Goal: Information Seeking & Learning: Learn about a topic

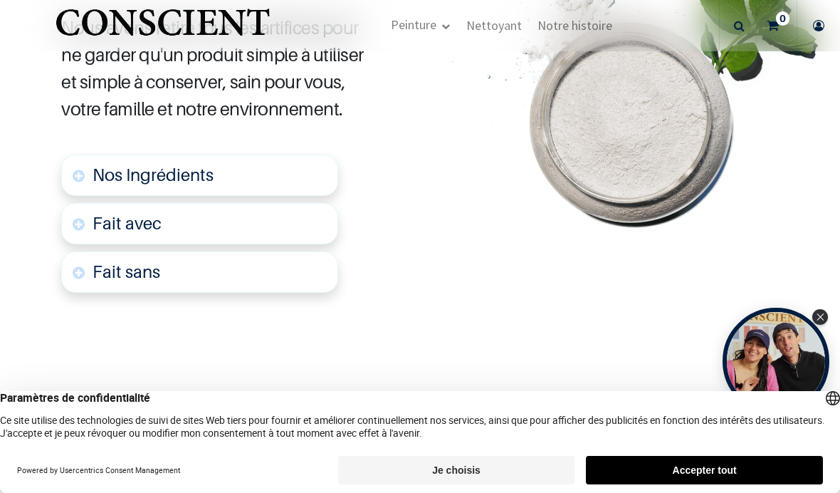
scroll to position [718, 0]
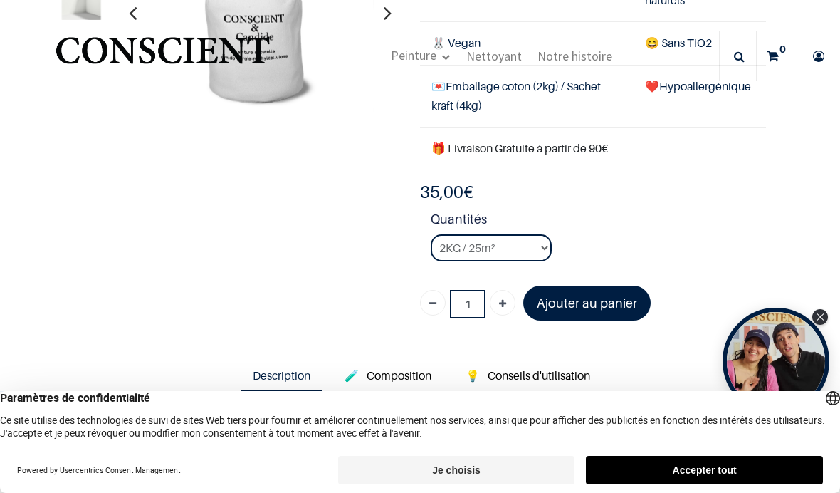
scroll to position [187, 0]
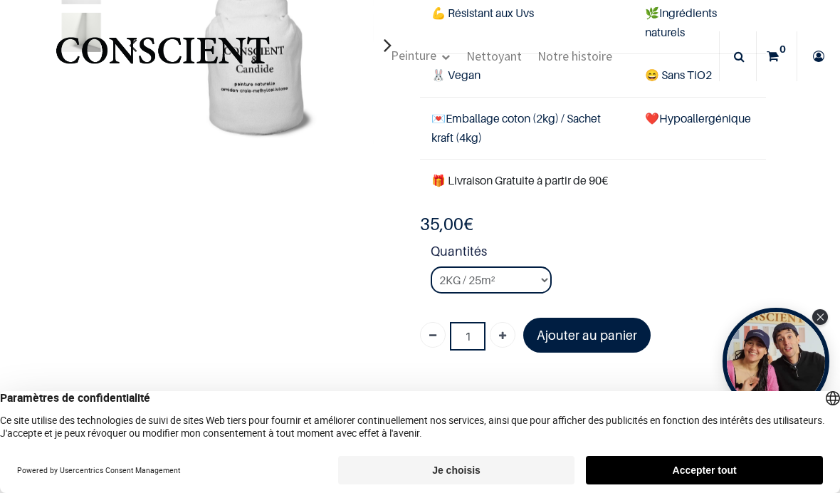
scroll to position [143, 0]
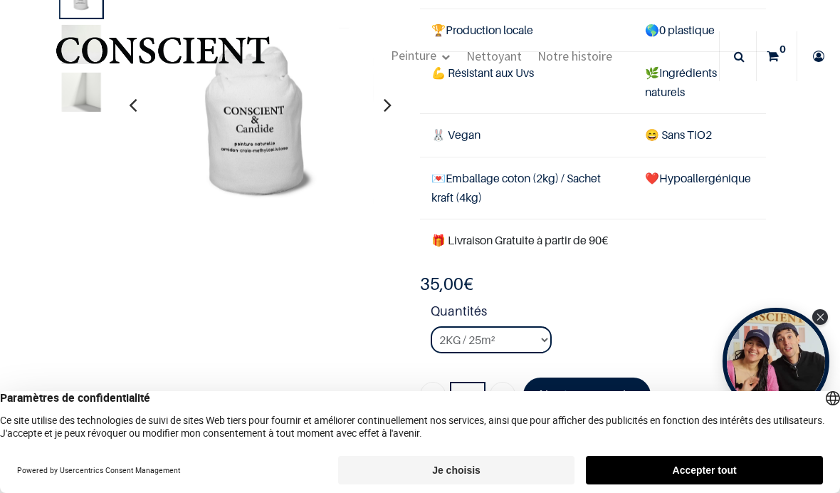
scroll to position [98, 0]
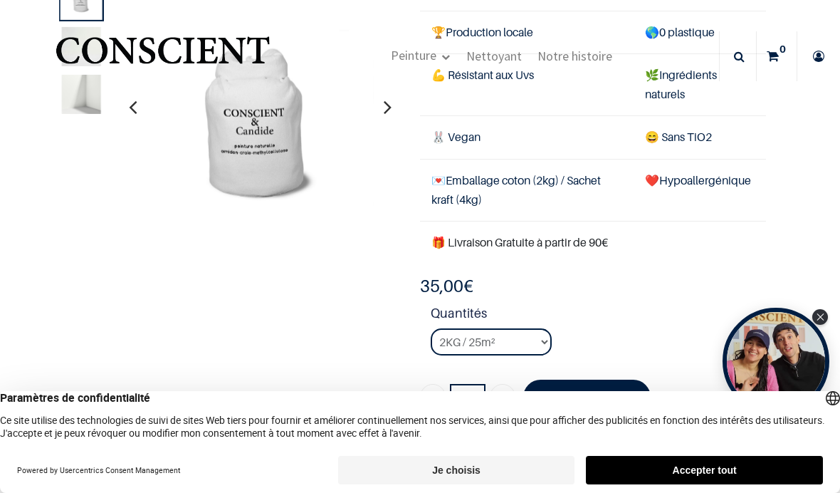
click at [703, 86] on td "🌿 Ingrédients naturels" at bounding box center [700, 85] width 132 height 62
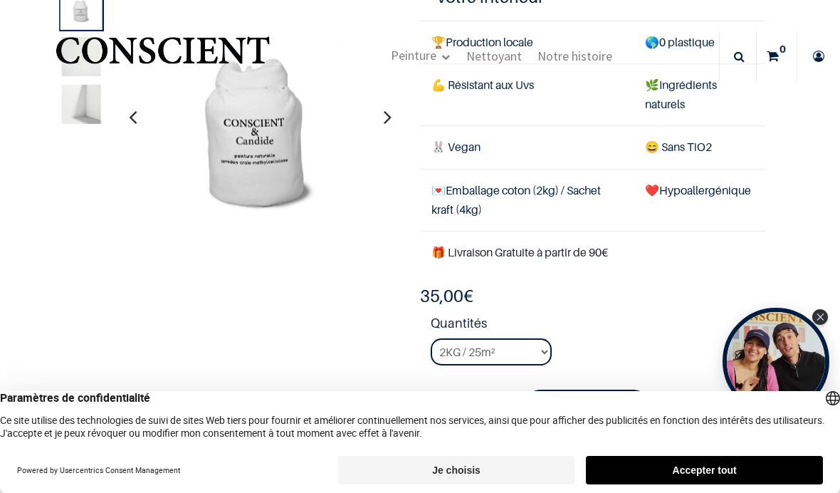
scroll to position [83, 0]
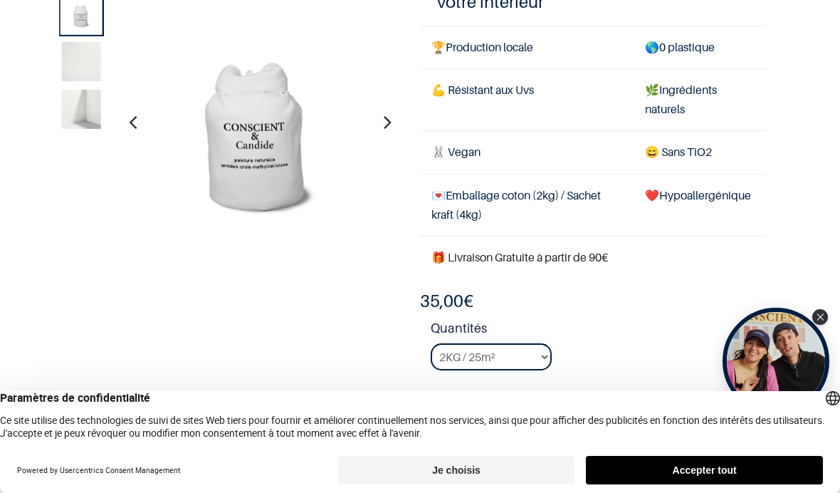
scroll to position [90, 0]
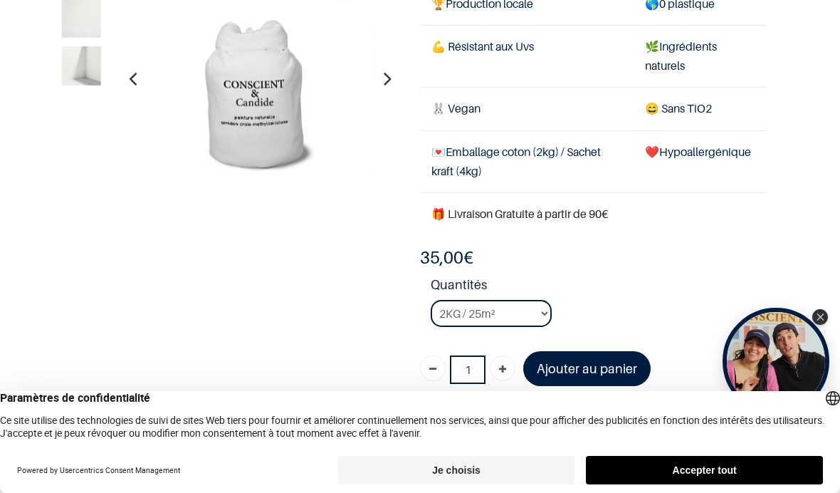
scroll to position [140, 0]
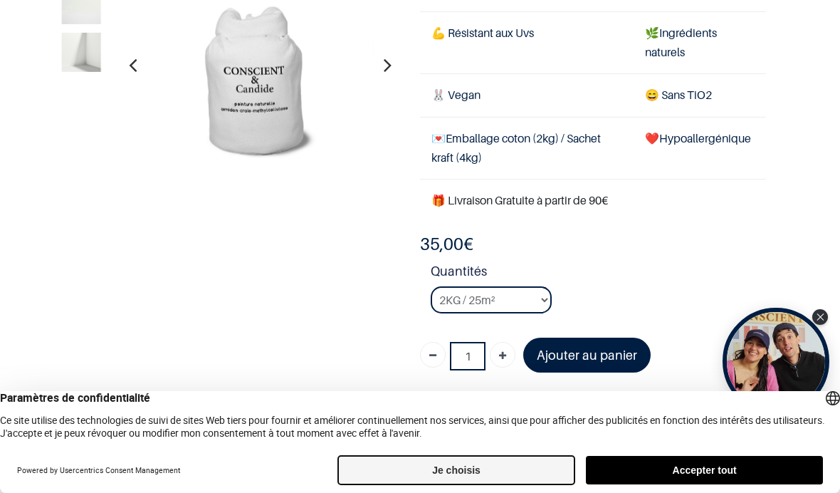
click at [473, 471] on button "Je choisis" at bounding box center [456, 470] width 237 height 28
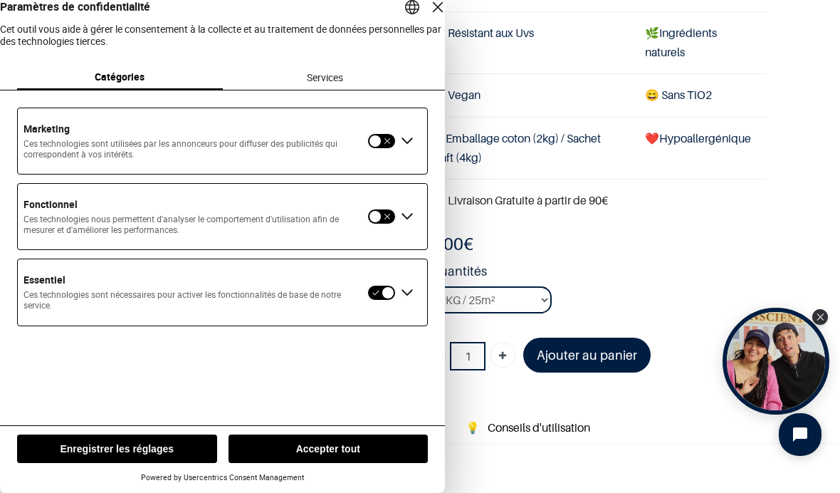
click at [393, 224] on button "button" at bounding box center [381, 217] width 28 height 16
click at [162, 451] on button "Enregistrer les réglages" at bounding box center [117, 448] width 200 height 28
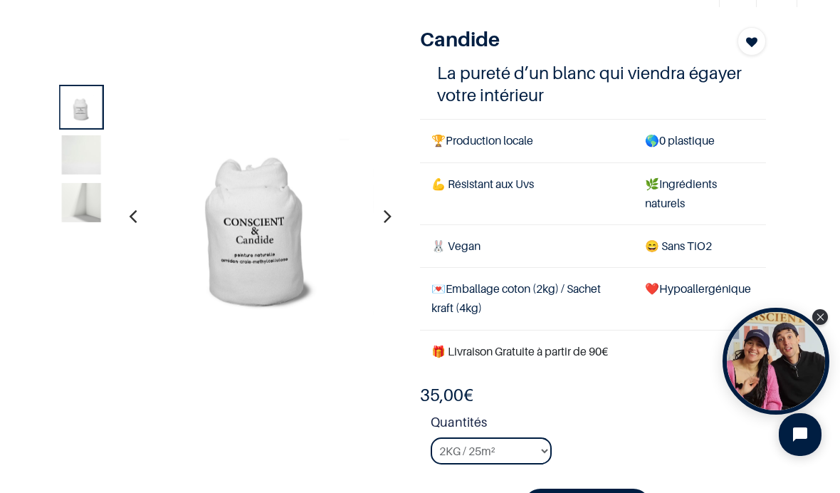
scroll to position [70, 0]
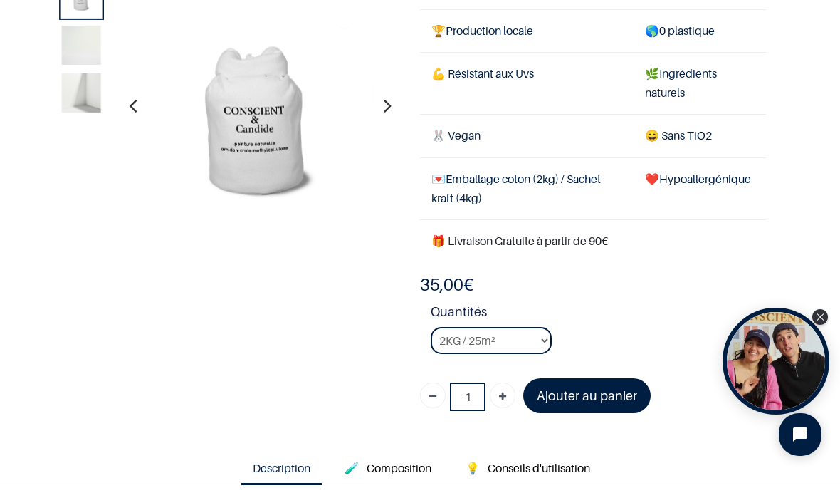
scroll to position [101, 0]
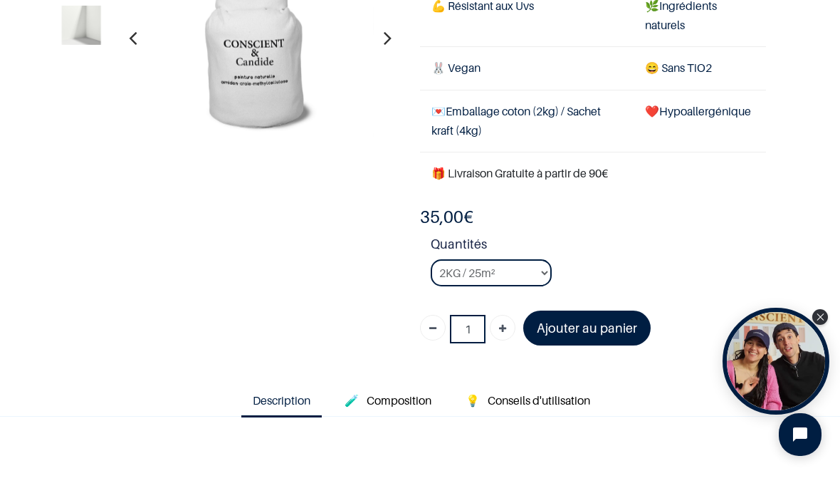
scroll to position [212, 0]
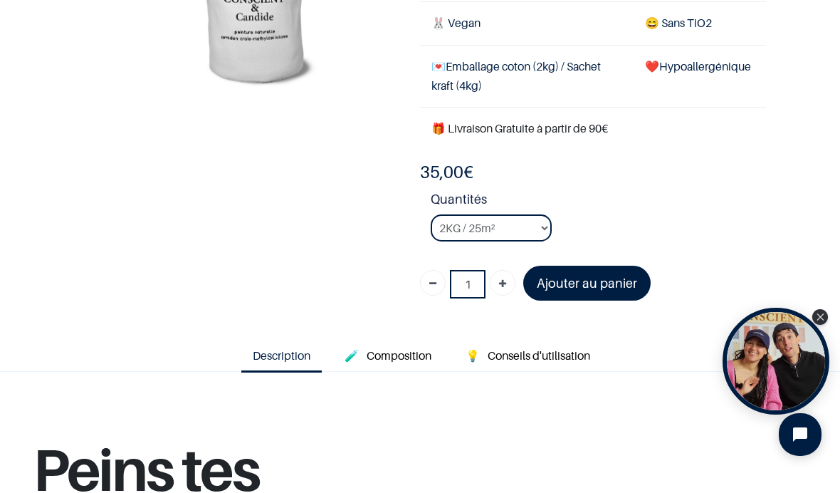
click at [412, 355] on span "Composition" at bounding box center [399, 355] width 65 height 14
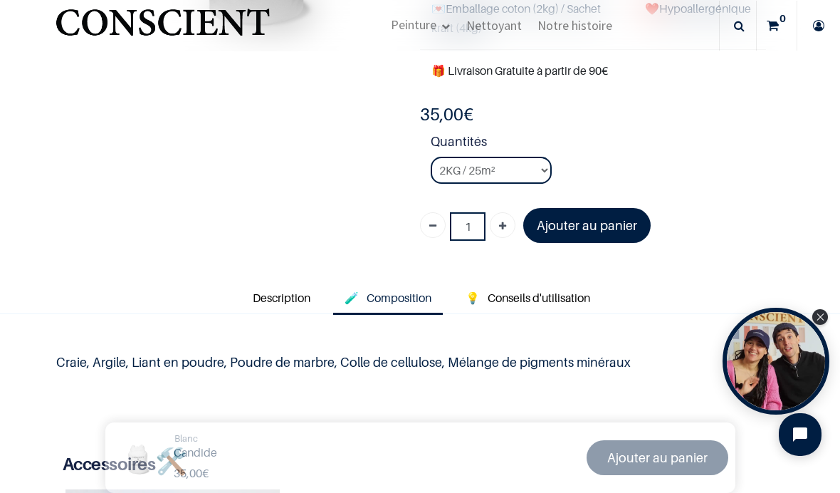
scroll to position [271, 0]
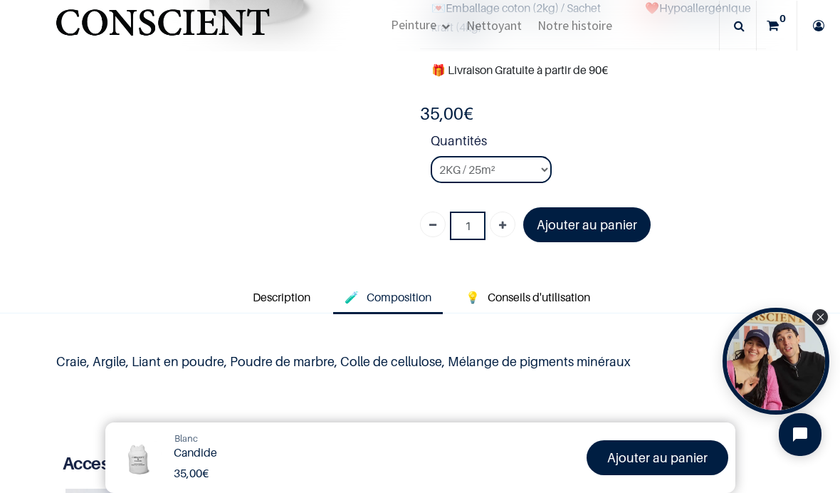
click at [440, 385] on div "Craie, Argile, Liant en poudre, Poudre de marbre, Colle de cellulose, Mélange d…" at bounding box center [420, 361] width 756 height 73
click at [533, 296] on span "Conseils d'utilisation" at bounding box center [539, 297] width 103 height 14
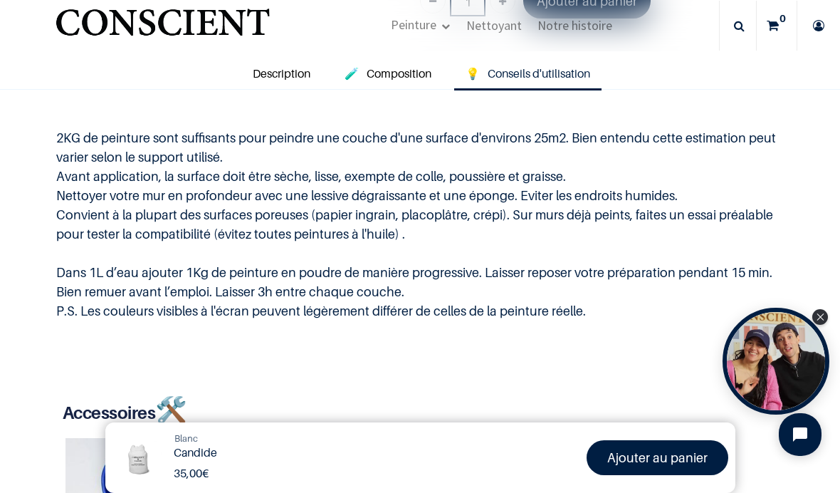
scroll to position [492, 0]
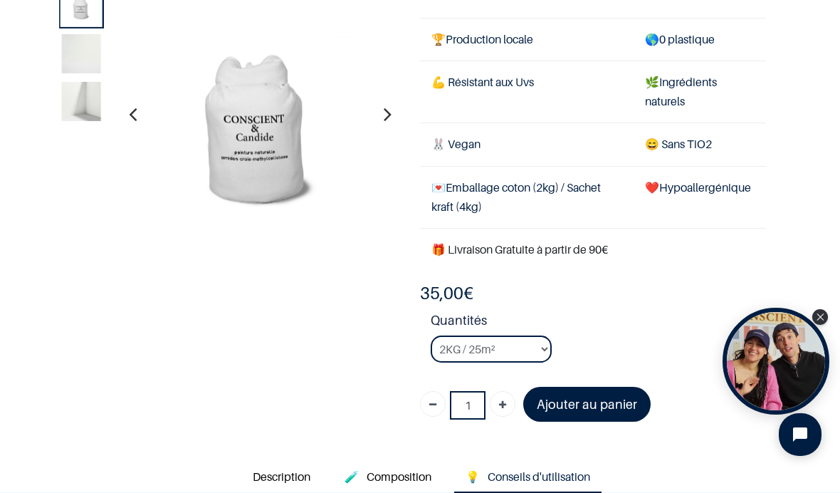
scroll to position [132, 0]
